Goal: Task Accomplishment & Management: Manage account settings

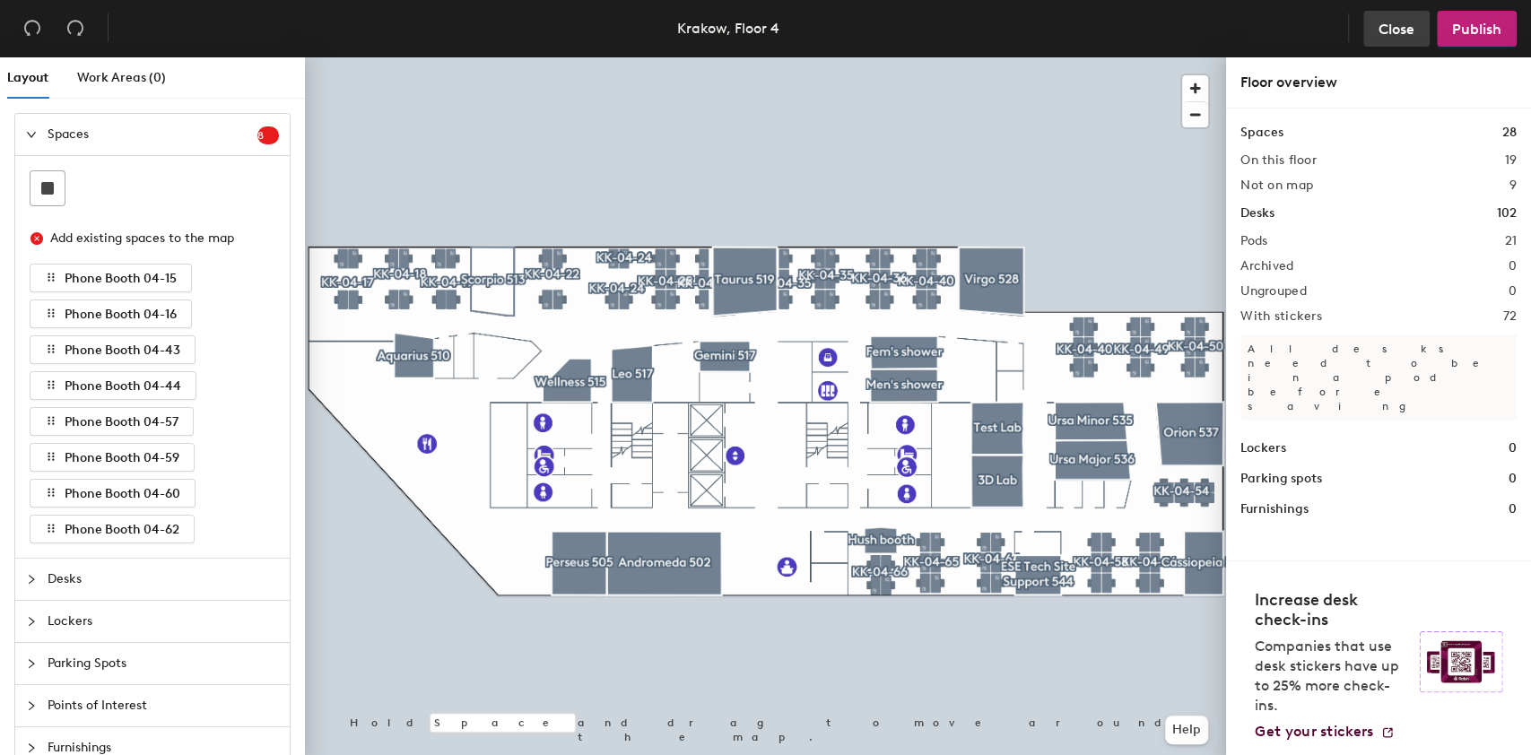
click at [1409, 30] on span "Close" at bounding box center [1396, 29] width 36 height 17
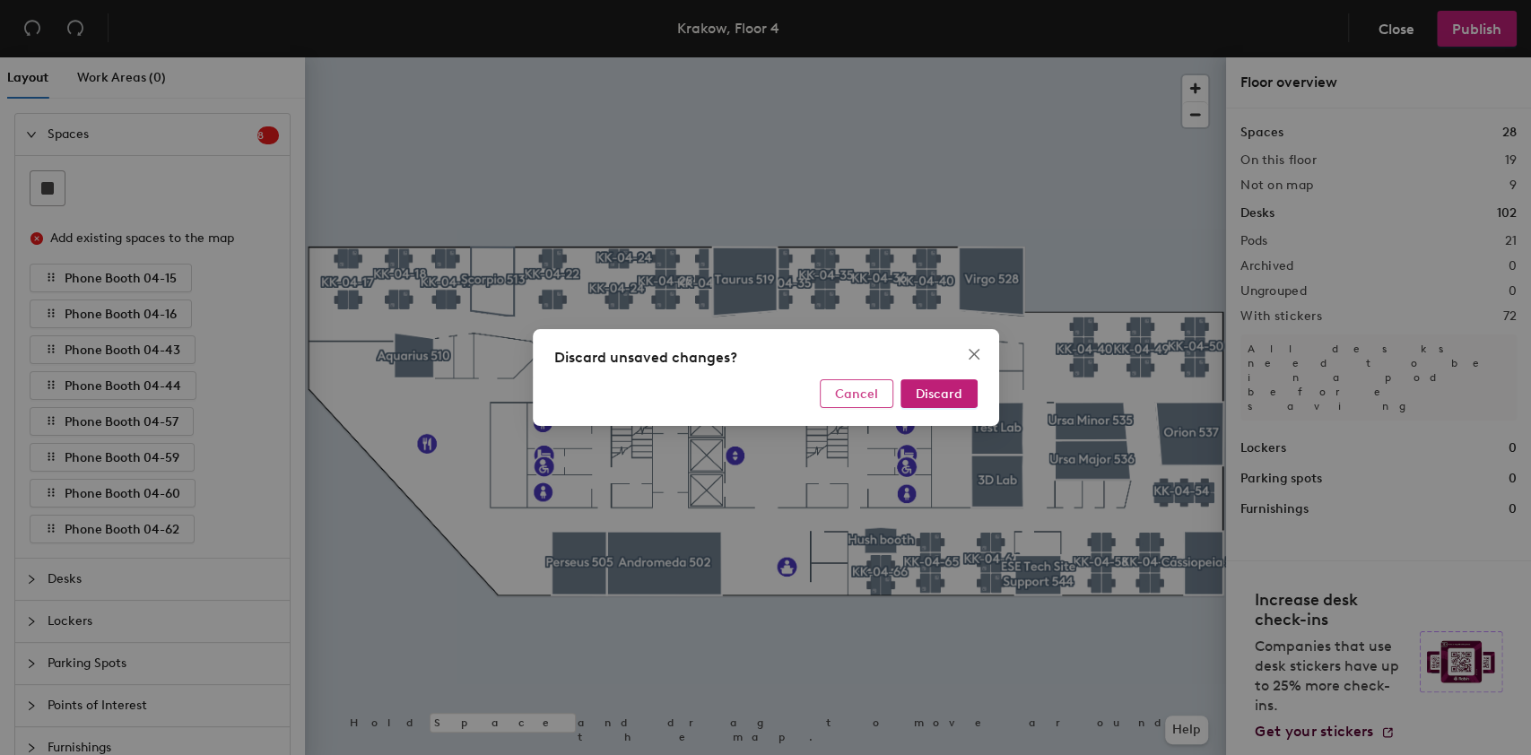
click at [848, 396] on span "Cancel" at bounding box center [856, 393] width 43 height 15
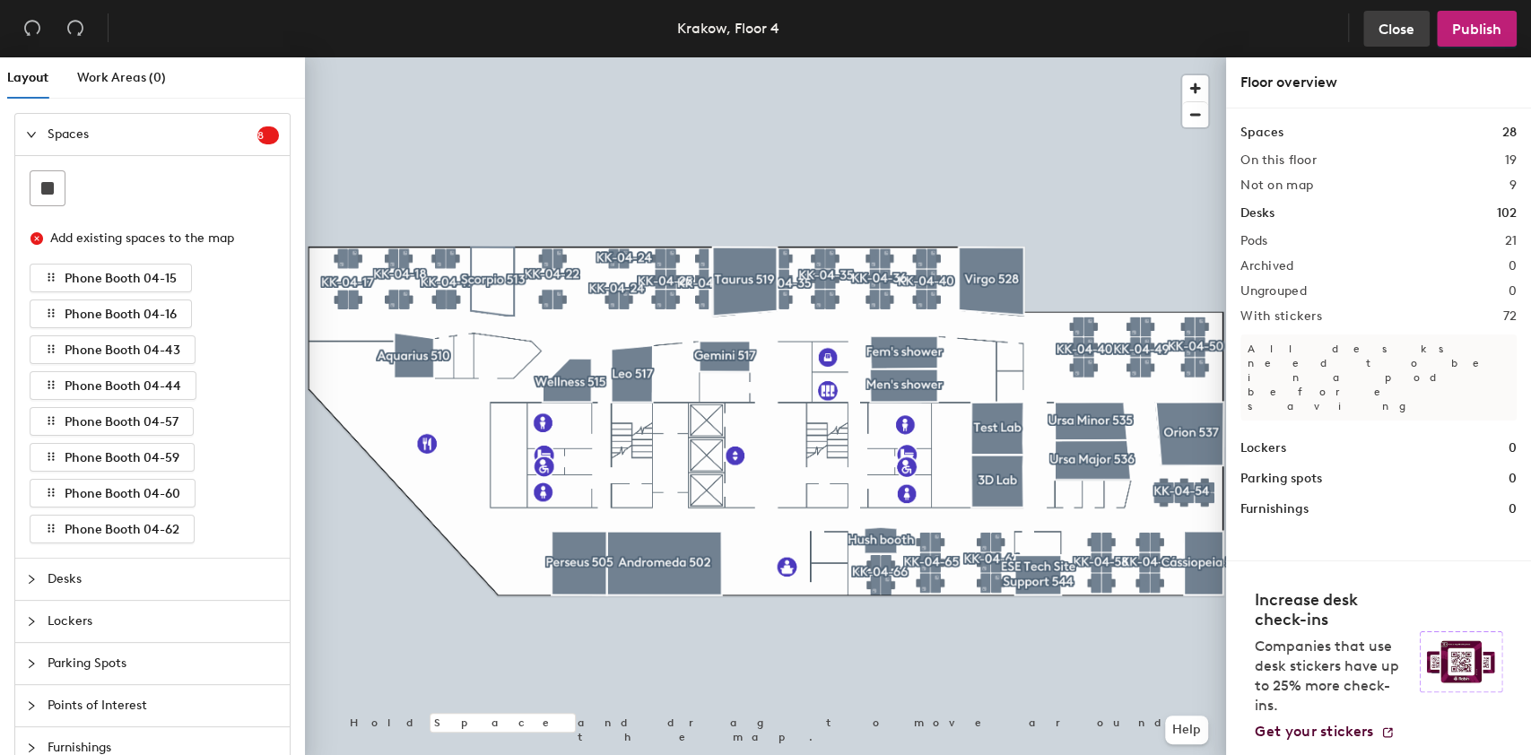
click at [1400, 35] on span "Close" at bounding box center [1396, 29] width 36 height 17
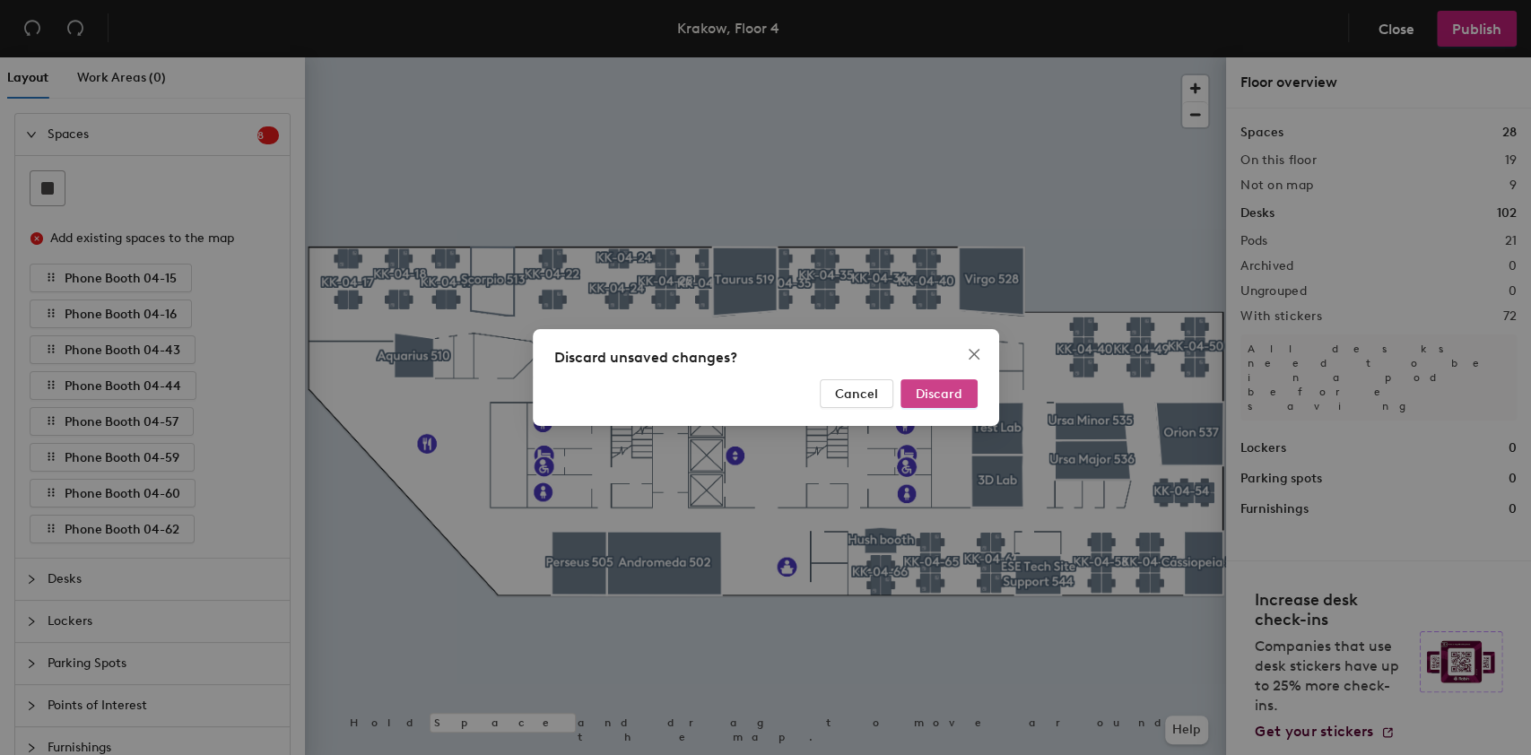
drag, startPoint x: 931, startPoint y: 420, endPoint x: 937, endPoint y: 382, distance: 38.2
click at [933, 407] on div "Discard unsaved changes? Cancel Discard" at bounding box center [766, 377] width 466 height 97
click at [937, 382] on button "Discard" at bounding box center [938, 393] width 77 height 29
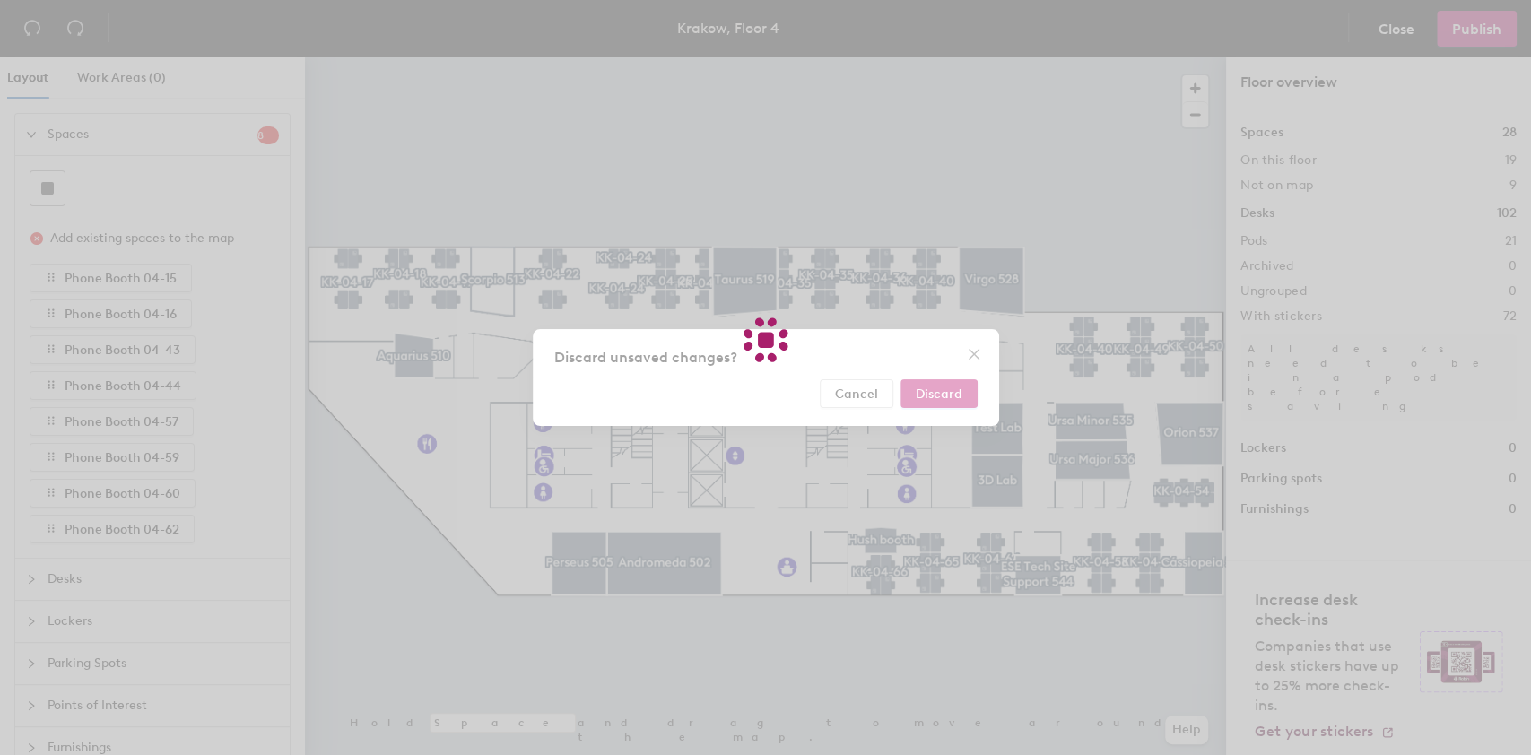
click at [956, 386] on div at bounding box center [765, 377] width 1531 height 755
